Goal: Transaction & Acquisition: Purchase product/service

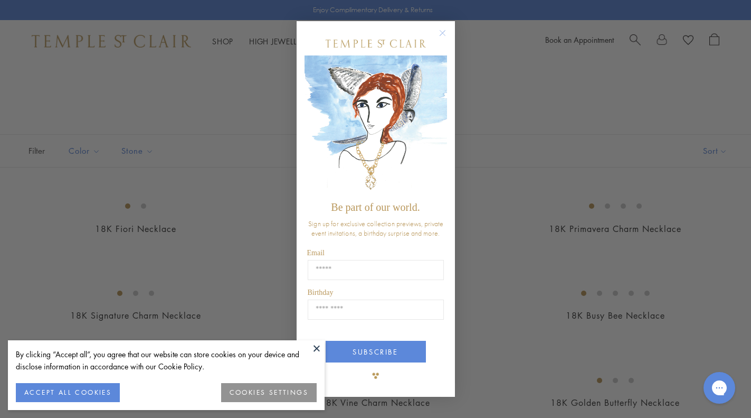
click at [441, 37] on circle "Close dialog" at bounding box center [442, 32] width 13 height 13
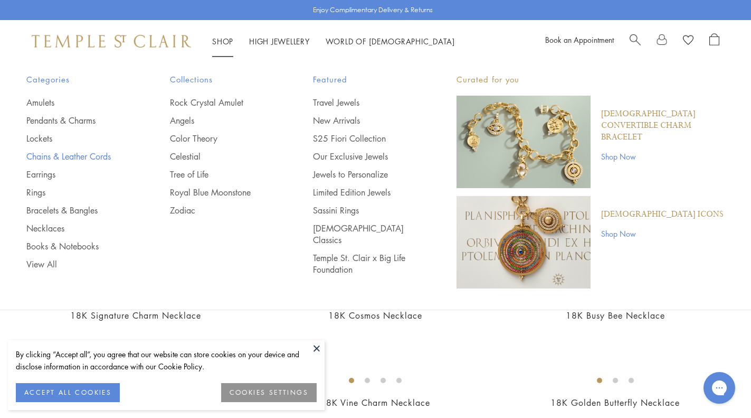
click at [43, 157] on link "Chains & Leather Cords" at bounding box center [76, 156] width 101 height 12
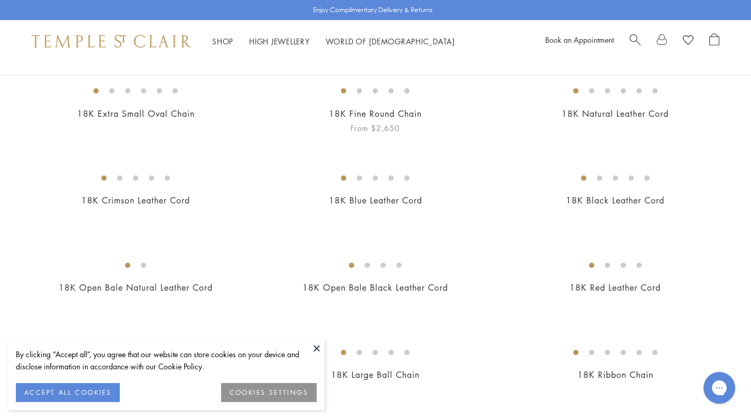
scroll to position [115, 0]
click at [0, 0] on img at bounding box center [0, 0] width 0 height 0
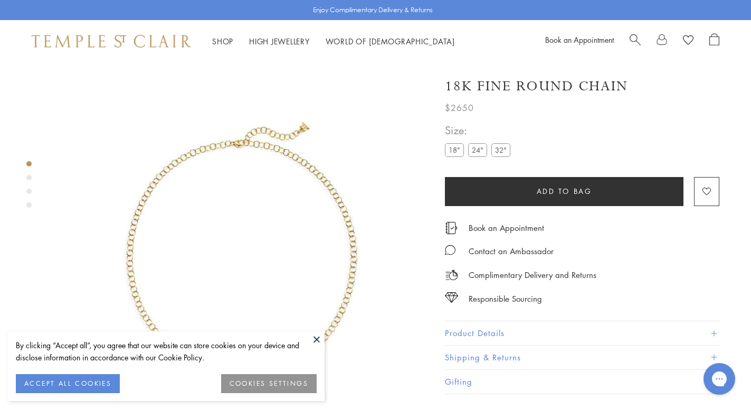
click at [313, 339] on button at bounding box center [317, 339] width 16 height 16
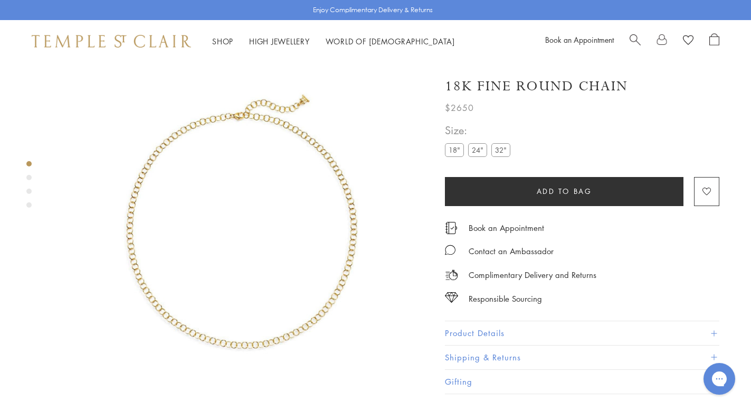
scroll to position [34, 0]
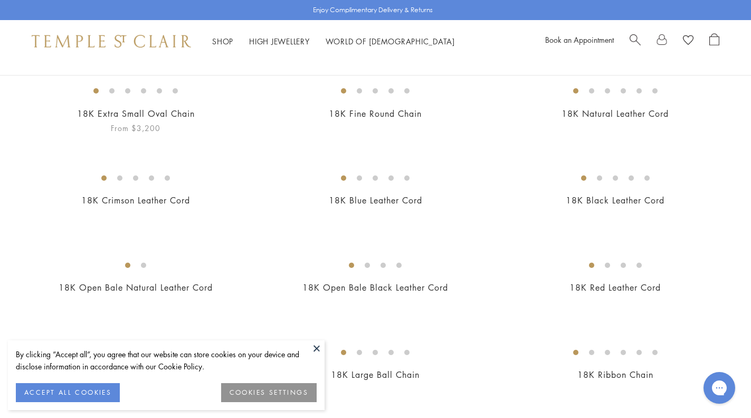
scroll to position [179, 0]
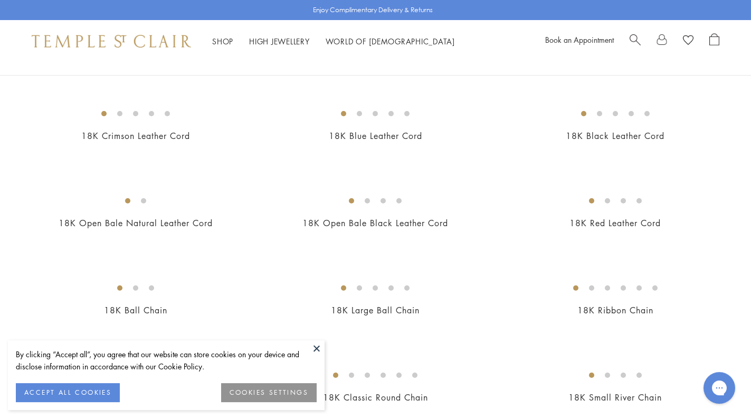
click at [0, 0] on img at bounding box center [0, 0] width 0 height 0
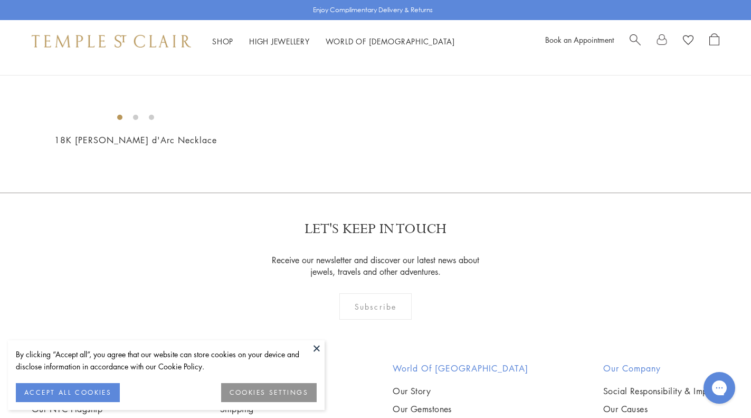
scroll to position [698, 0]
click at [317, 347] on button at bounding box center [317, 348] width 16 height 16
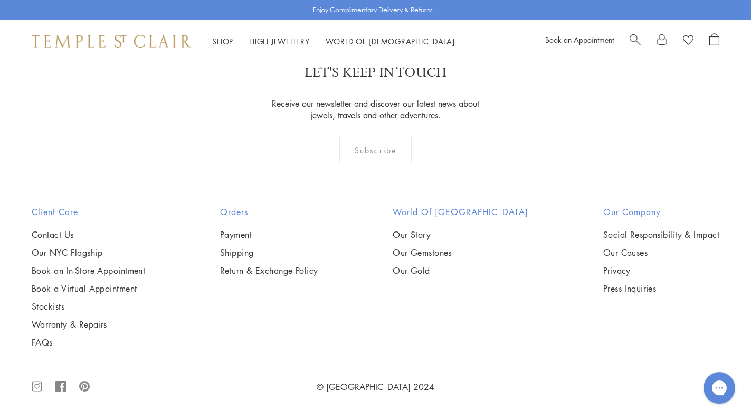
scroll to position [1018, 0]
click at [0, 0] on img at bounding box center [0, 0] width 0 height 0
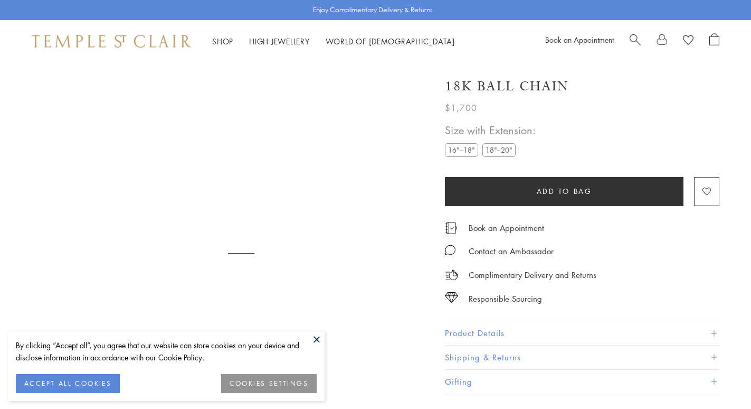
click at [482, 118] on div "18K Ball Chain $1,700 The elegant and versatile 18K Ball Chain is the perfect h…" at bounding box center [582, 230] width 275 height 327
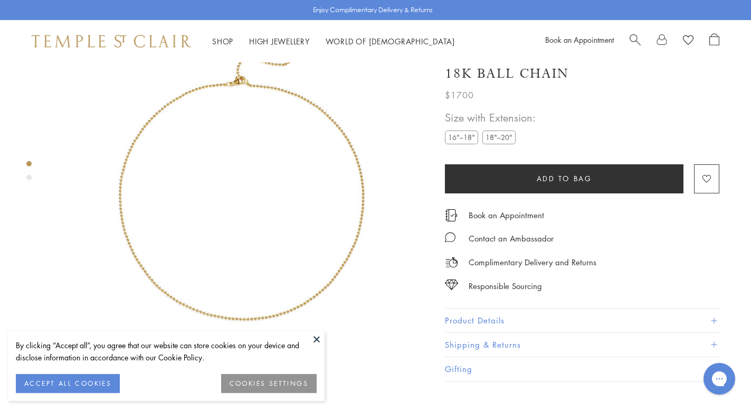
scroll to position [62, 0]
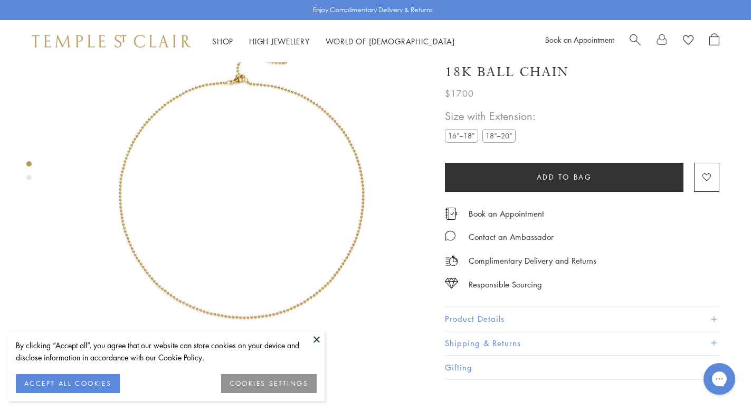
click at [489, 100] on div "$1700" at bounding box center [582, 90] width 275 height 19
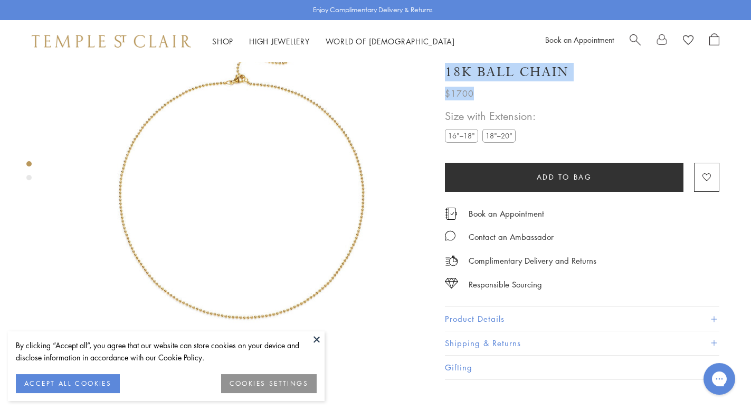
drag, startPoint x: 478, startPoint y: 108, endPoint x: 408, endPoint y: 78, distance: 75.9
click at [408, 78] on div "SEE RECOMMENDED CHAIN PAIRINGS 18K Ball Chain $1700 The elegant and versatile 1…" at bounding box center [230, 189] width 461 height 379
click at [499, 100] on div "$1700" at bounding box center [582, 90] width 275 height 19
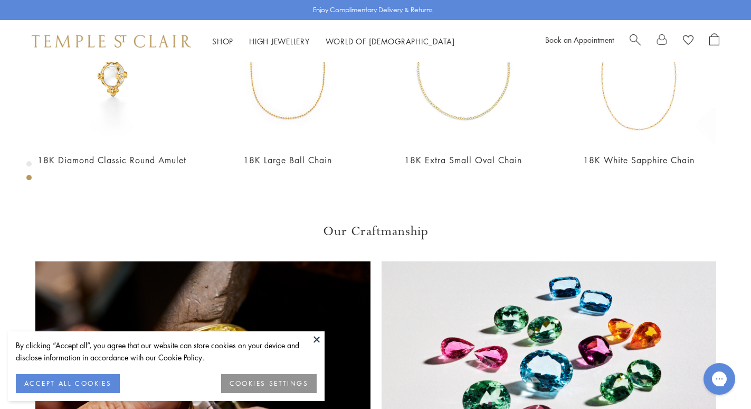
scroll to position [0, 0]
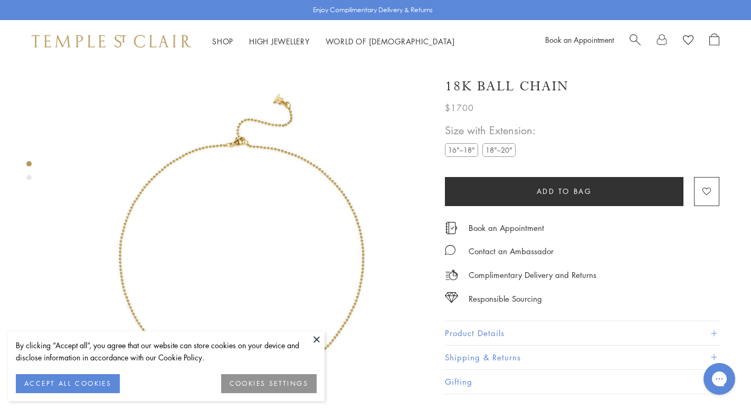
click at [581, 87] on div "18K Ball Chain" at bounding box center [582, 86] width 275 height 18
click at [315, 338] on button at bounding box center [317, 339] width 16 height 16
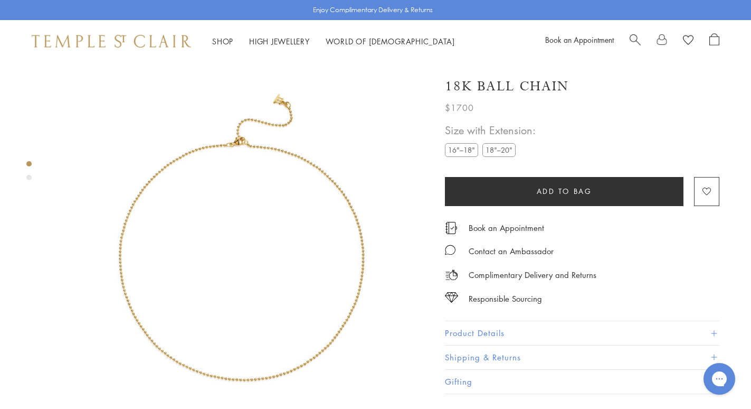
click at [572, 299] on div "Responsible Sourcing" at bounding box center [582, 293] width 275 height 24
drag, startPoint x: 572, startPoint y: 299, endPoint x: 452, endPoint y: 230, distance: 139.1
click at [455, 235] on div "Book an Appointment Contact an Ambassador Complimentary Delivery and Returns Re…" at bounding box center [582, 255] width 275 height 99
drag, startPoint x: 541, startPoint y: 280, endPoint x: 580, endPoint y: 307, distance: 47.4
click at [461, 307] on div "SEE RECOMMENDED CHAIN PAIRINGS 18K Ball Chain $1700 The elegant and versatile 1…" at bounding box center [230, 251] width 461 height 379
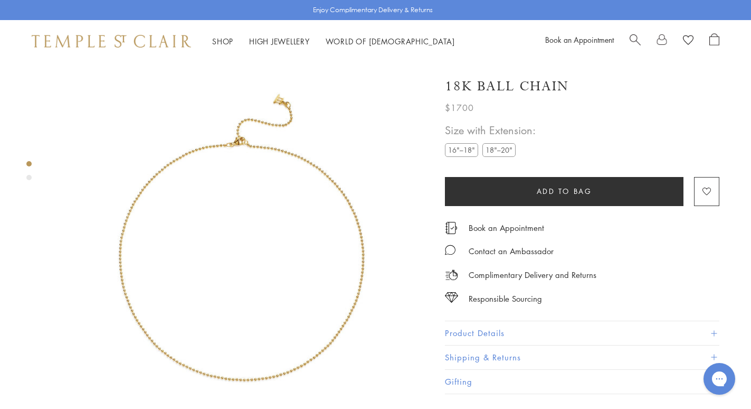
click at [578, 304] on div "18K Ball Chain $1700 The elegant and versatile 18K Ball Chain is the perfect ho…" at bounding box center [582, 230] width 275 height 327
